Goal: Transaction & Acquisition: Purchase product/service

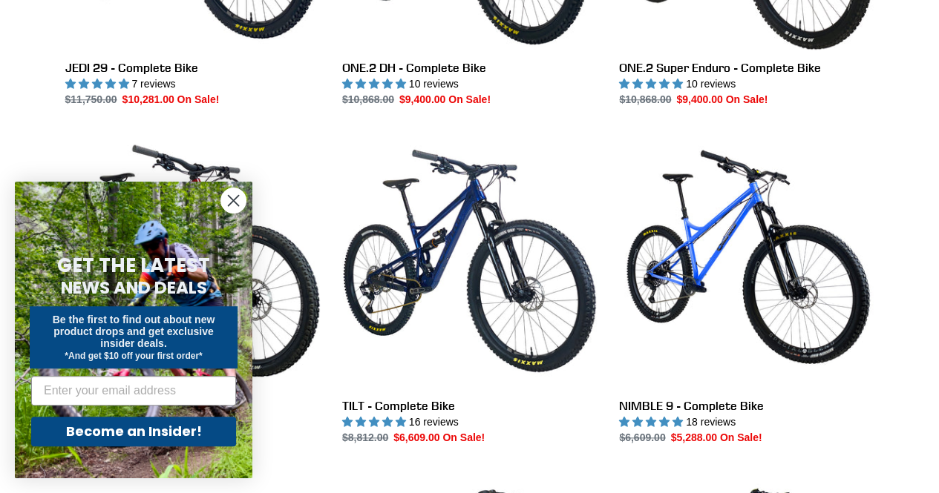
scroll to position [648, 0]
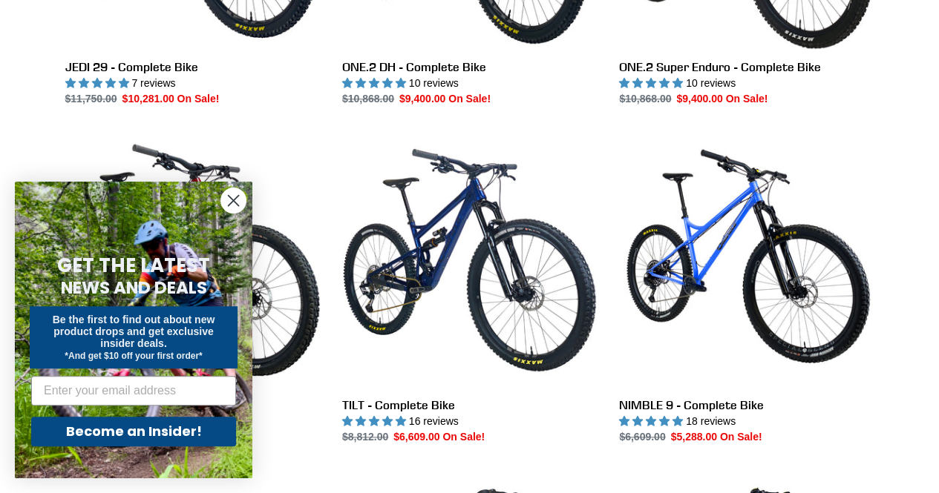
click at [227, 199] on circle "Close dialog" at bounding box center [233, 200] width 24 height 24
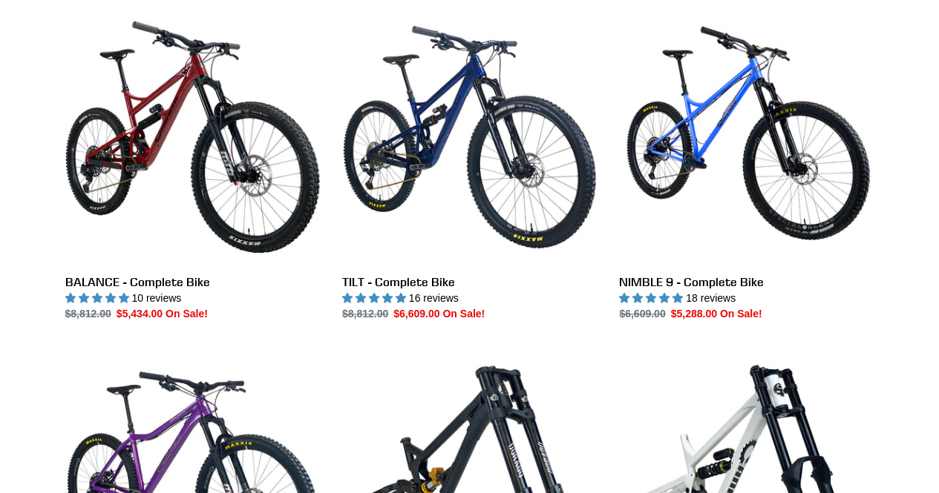
scroll to position [770, 0]
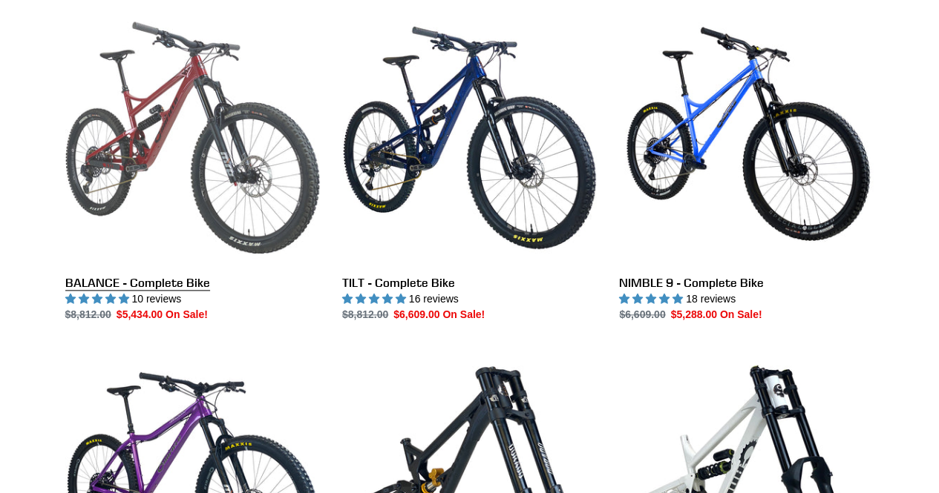
click at [80, 286] on link "BALANCE - Complete Bike" at bounding box center [192, 166] width 255 height 312
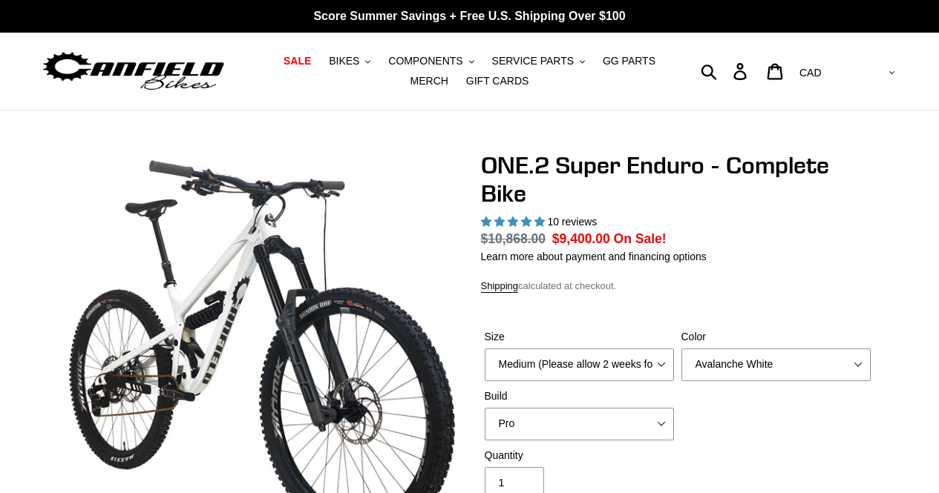
select select "highest-rating"
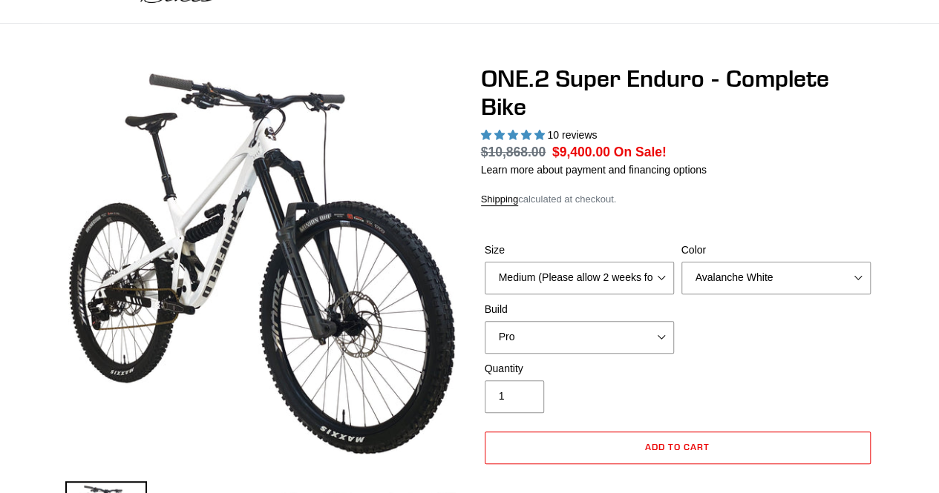
scroll to position [125, 0]
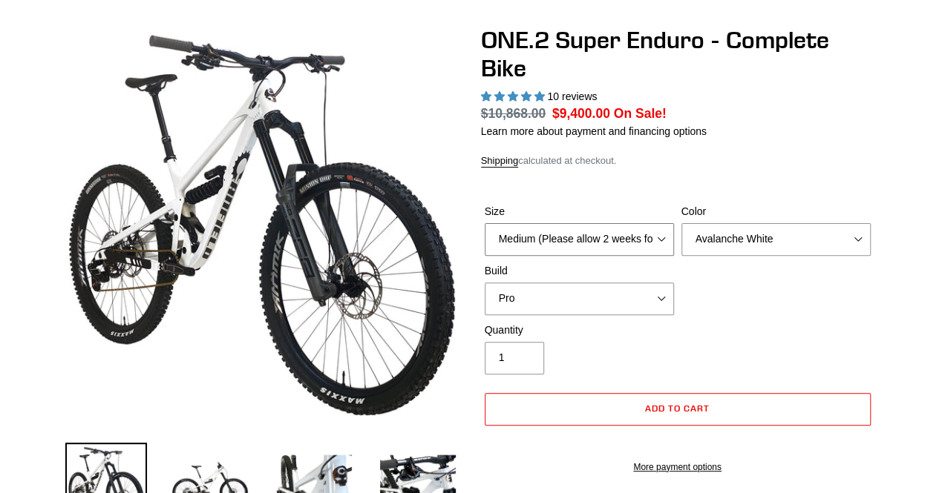
click at [564, 249] on select "Medium (Please allow 2 weeks for delivery) Large (Sold Out)" at bounding box center [579, 239] width 189 height 33
select select "Large (Sold Out)"
click at [485, 223] on select "Medium (Please allow 2 weeks for delivery) Large (Sold Out)" at bounding box center [579, 239] width 189 height 33
click at [735, 246] on select "Avalanche White Bentonite Grey" at bounding box center [775, 239] width 189 height 33
select select "Bentonite Grey"
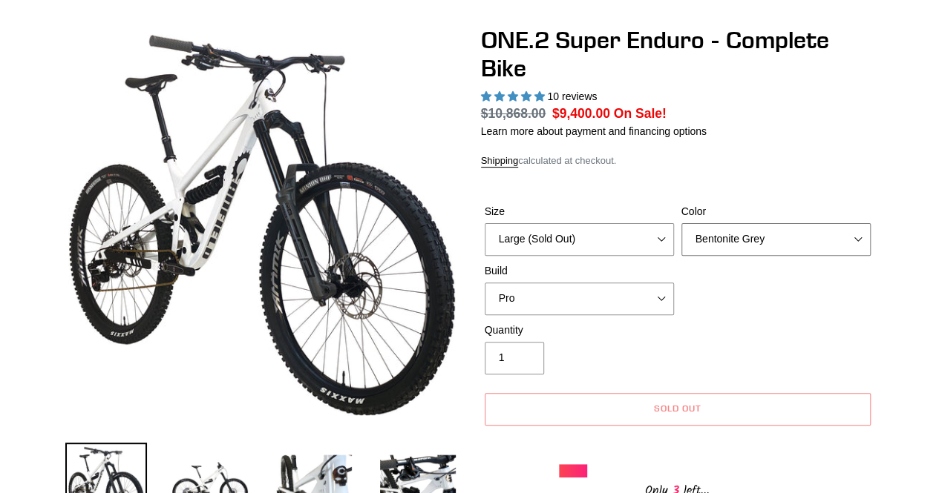
click at [681, 223] on select "Avalanche White Bentonite Grey" at bounding box center [775, 239] width 189 height 33
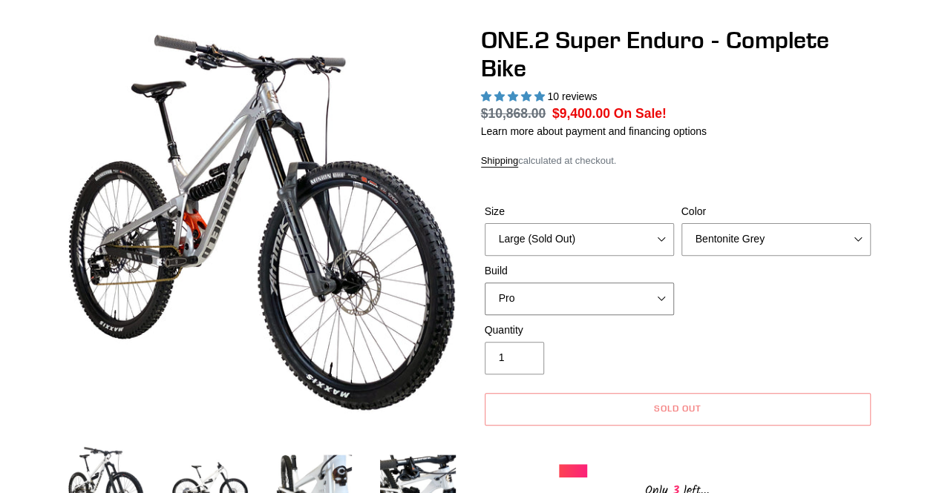
click at [659, 299] on select "Pro" at bounding box center [579, 299] width 189 height 33
click at [700, 310] on div "Size Medium (Please allow 2 weeks for delivery) Large (Sold Out) Color Avalanch…" at bounding box center [677, 263] width 393 height 119
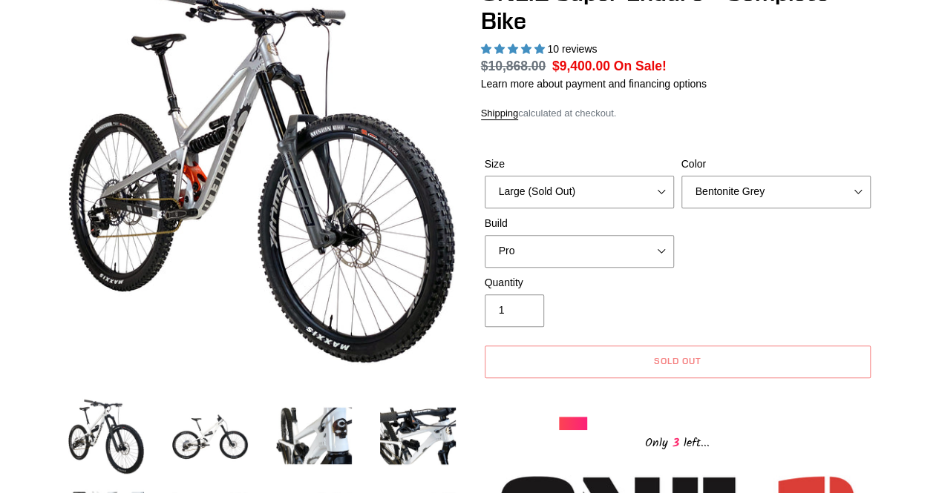
scroll to position [0, 0]
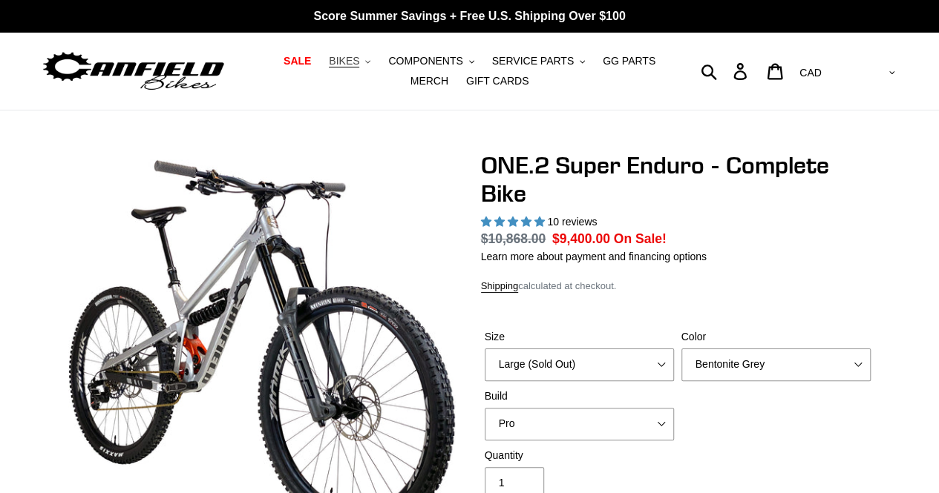
click at [329, 60] on span "BIKES" at bounding box center [344, 61] width 30 height 13
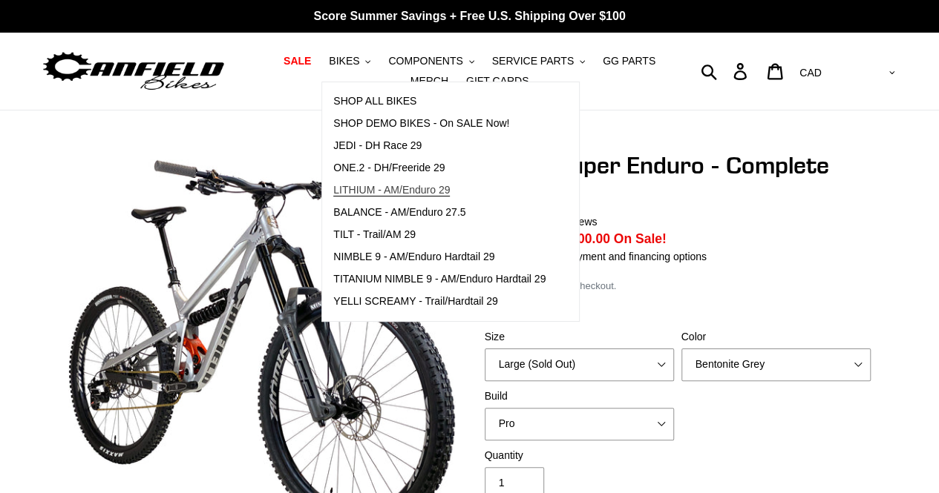
click at [386, 189] on span "LITHIUM - AM/Enduro 29" at bounding box center [391, 190] width 116 height 13
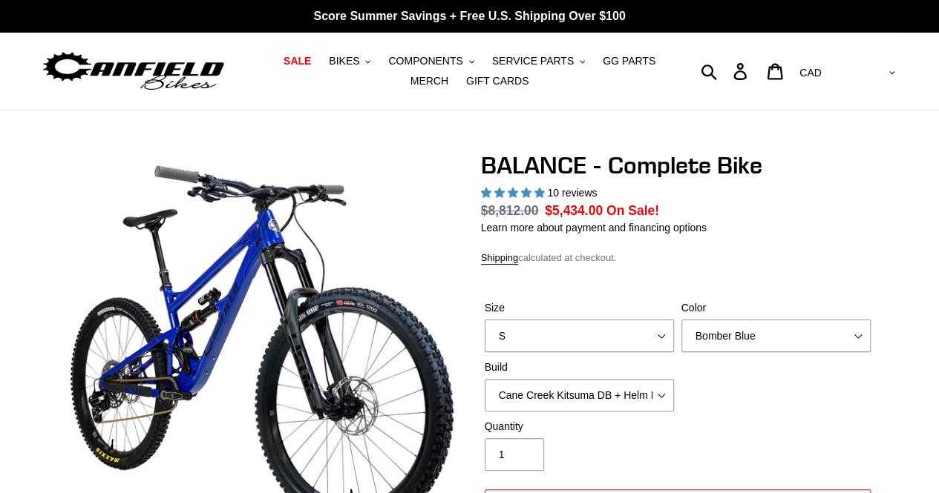
scroll to position [122, 0]
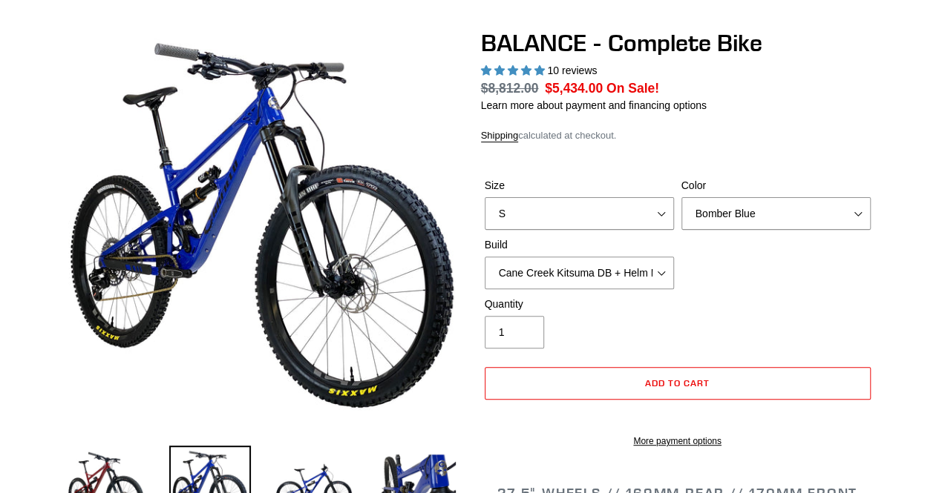
select select "highest-rating"
click at [636, 217] on select "S M L XL" at bounding box center [579, 213] width 189 height 33
select select "L"
click at [485, 197] on select "S M L XL" at bounding box center [579, 213] width 189 height 33
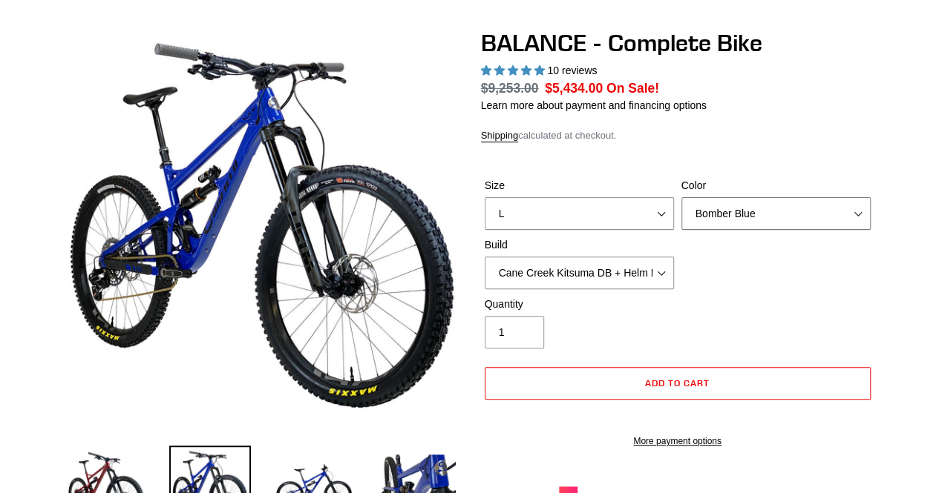
click at [728, 214] on select "Bomber Blue Goat's Blood Stealth Black" at bounding box center [775, 213] width 189 height 33
click at [681, 197] on select "Bomber Blue Goat's Blood Stealth Black" at bounding box center [775, 213] width 189 height 33
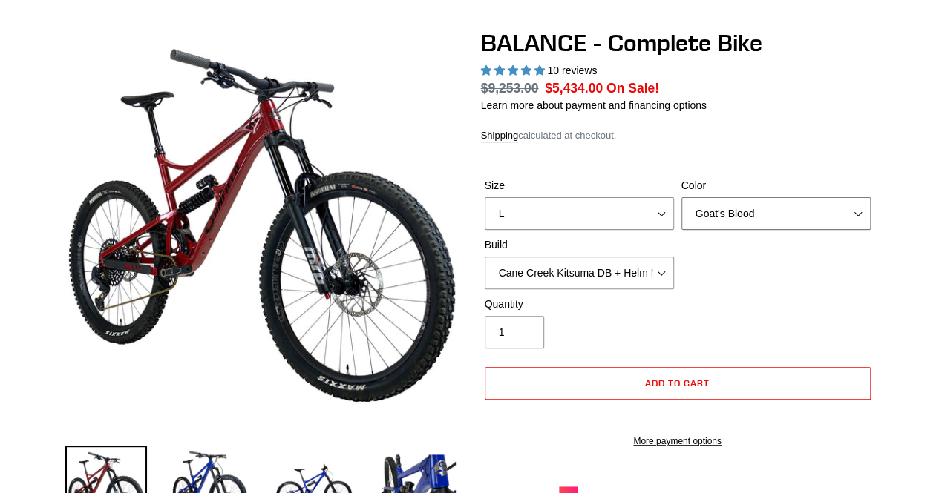
click at [736, 217] on select "Bomber Blue Goat's Blood Stealth Black" at bounding box center [775, 213] width 189 height 33
click at [681, 197] on select "Bomber Blue Goat's Blood Stealth Black" at bounding box center [775, 213] width 189 height 33
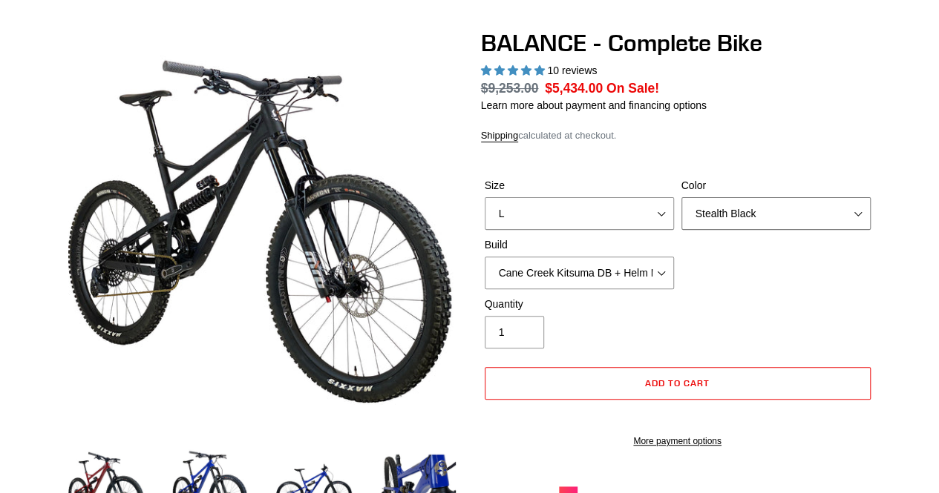
click at [738, 224] on select "Bomber Blue Goat's Blood Stealth Black" at bounding box center [775, 213] width 189 height 33
select select "Bomber Blue"
click at [681, 197] on select "Bomber Blue Goat's Blood Stealth Black" at bounding box center [775, 213] width 189 height 33
click at [629, 266] on select "Cane Creek Kitsuma DB + Helm MKII + SRAM GX Cane Creek Kitsuma DB + Helm MKII +…" at bounding box center [579, 273] width 189 height 33
click at [485, 257] on select "Cane Creek Kitsuma DB + Helm MKII + SRAM GX Cane Creek Kitsuma DB + Helm MKII +…" at bounding box center [579, 273] width 189 height 33
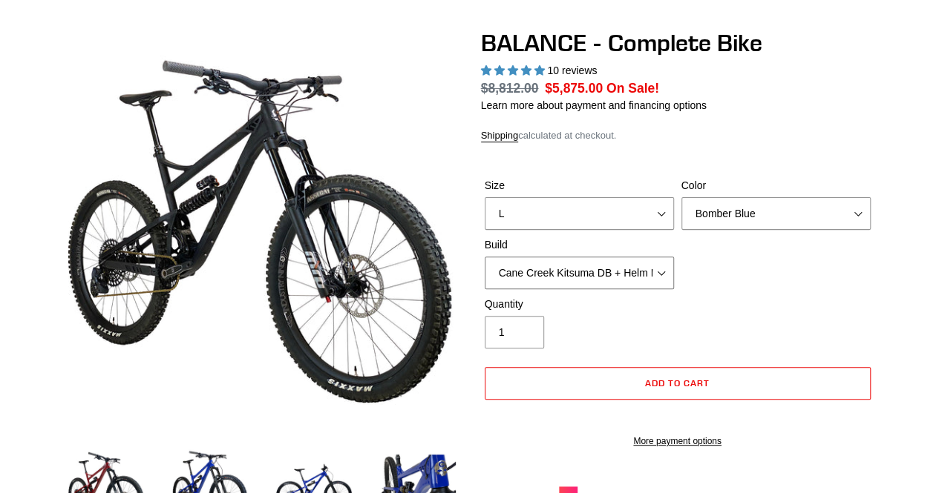
click at [637, 262] on select "Cane Creek Kitsuma DB + Helm MKII + SRAM GX Cane Creek Kitsuma DB + Helm MKII +…" at bounding box center [579, 273] width 189 height 33
select select "RockShox Vivid ULT + Zeb ULT + Shimano XT"
click at [485, 257] on select "Cane Creek Kitsuma DB + Helm MKII + SRAM GX Cane Creek Kitsuma DB + Helm MKII +…" at bounding box center [579, 273] width 189 height 33
click at [629, 274] on select "Cane Creek Kitsuma DB + Helm MKII + SRAM GX Cane Creek Kitsuma DB + Helm MKII +…" at bounding box center [579, 273] width 189 height 33
click at [797, 290] on div "Size S M L XL Color Bomber Blue Goat's Blood Stealth Black Build Cane Creek Kit…" at bounding box center [677, 237] width 393 height 119
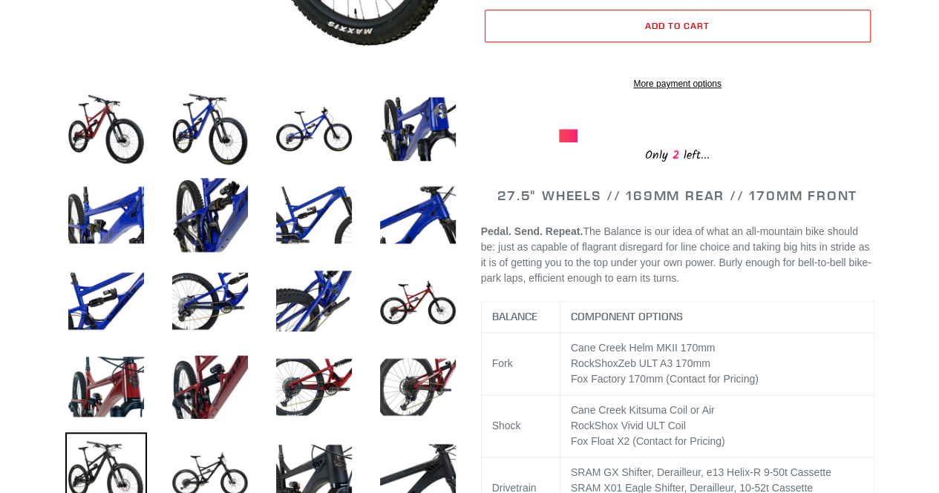
scroll to position [479, 0]
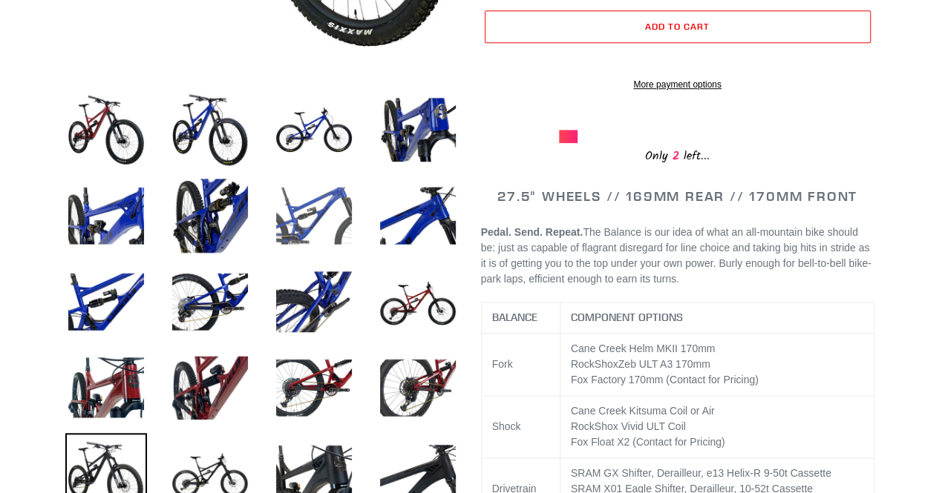
click at [301, 217] on img at bounding box center [314, 216] width 82 height 82
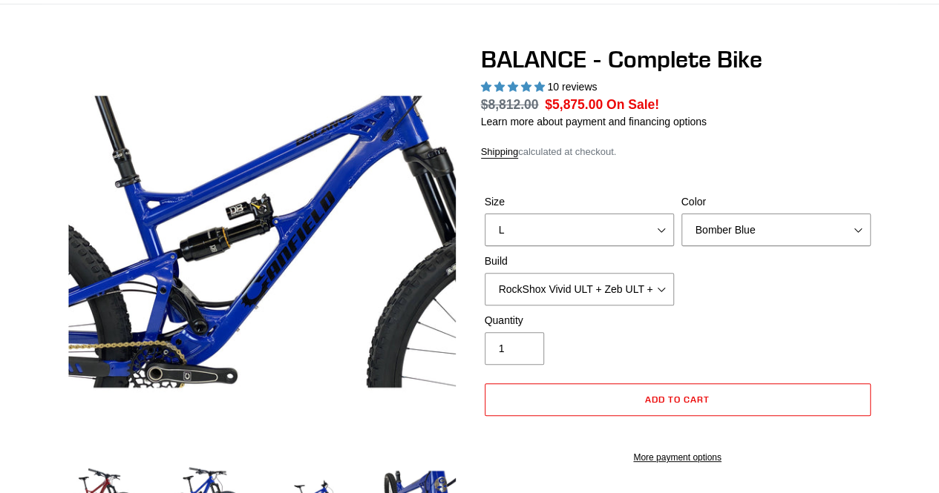
scroll to position [107, 0]
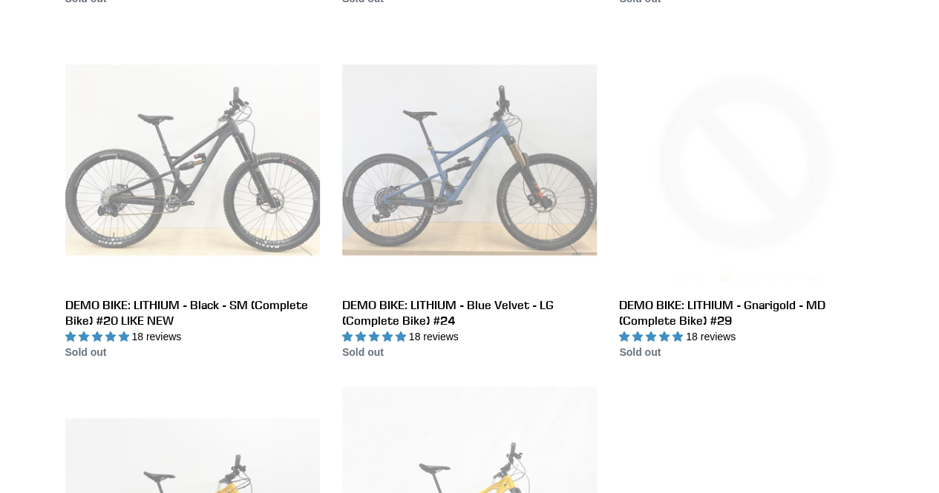
scroll to position [756, 0]
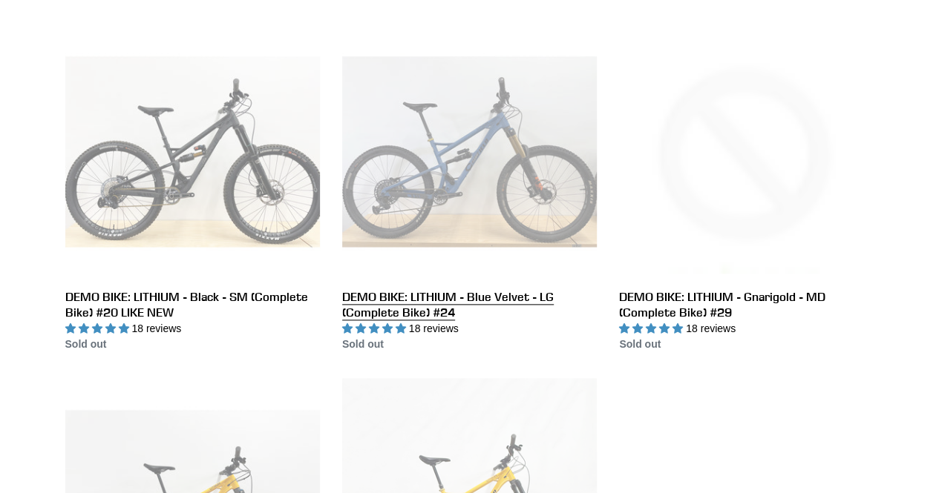
click at [426, 309] on link "DEMO BIKE: LITHIUM - Blue Velvet - LG (Complete Bike) #24" at bounding box center [469, 188] width 255 height 328
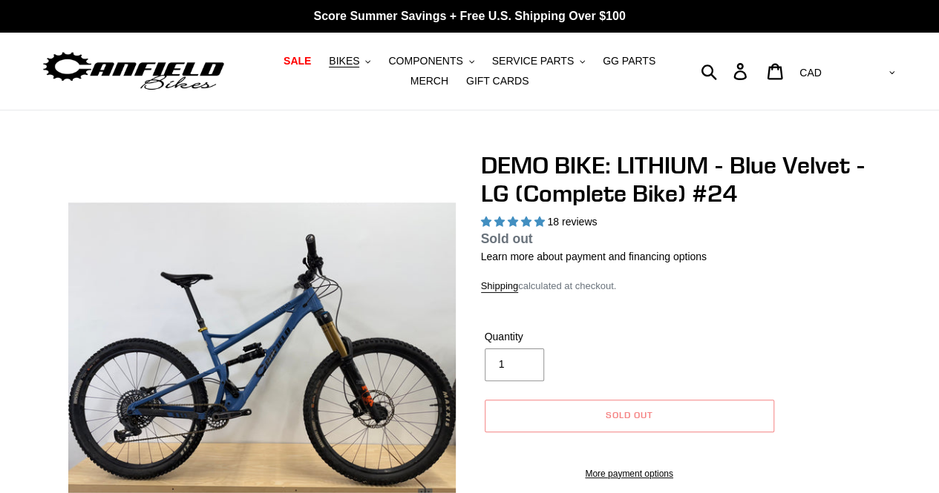
select select "highest-rating"
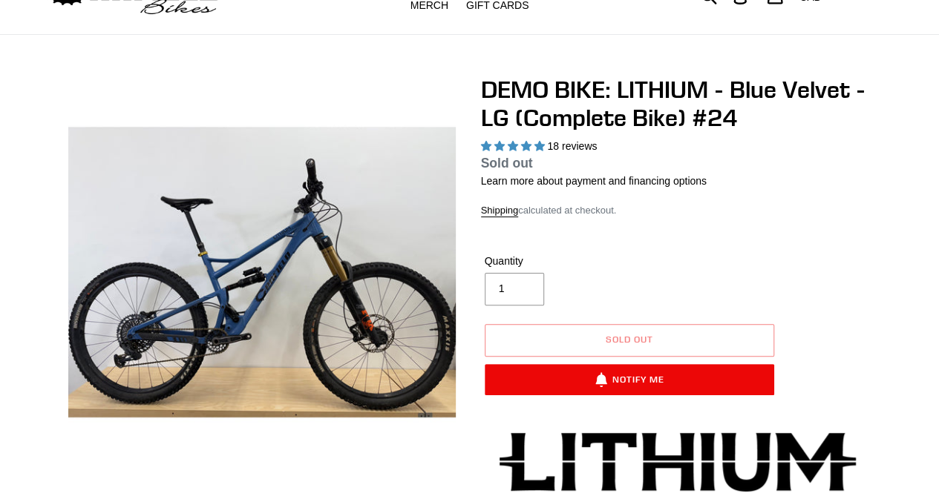
scroll to position [76, 0]
